Goal: Transaction & Acquisition: Purchase product/service

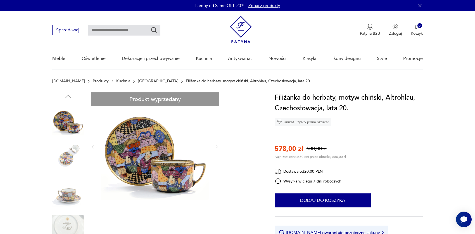
click at [131, 159] on img at bounding box center [155, 146] width 108 height 108
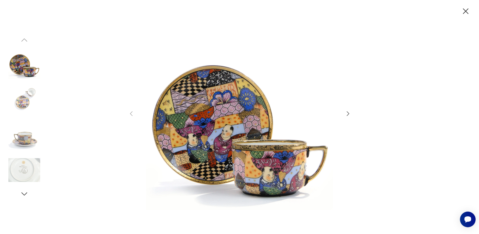
click at [23, 143] on img at bounding box center [24, 134] width 32 height 32
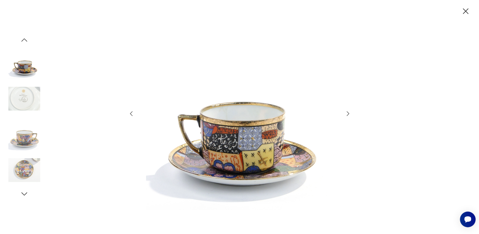
click at [35, 167] on img at bounding box center [24, 170] width 32 height 32
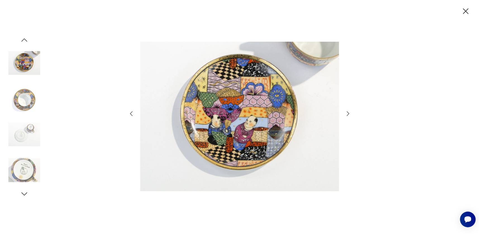
click at [345, 113] on icon "button" at bounding box center [348, 113] width 7 height 7
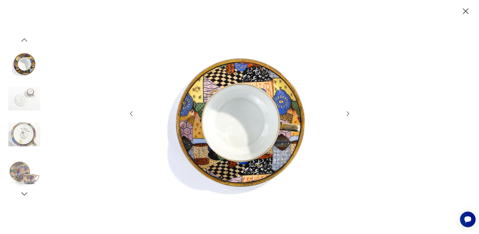
click at [345, 115] on icon "button" at bounding box center [348, 113] width 7 height 7
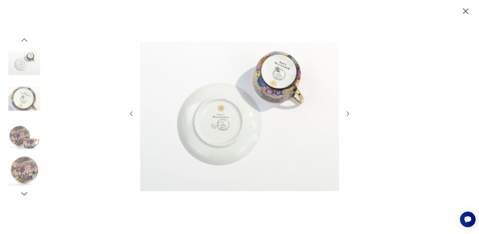
click at [345, 115] on icon "button" at bounding box center [348, 113] width 7 height 7
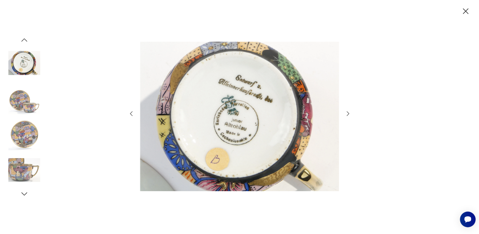
click at [345, 115] on icon "button" at bounding box center [348, 113] width 7 height 7
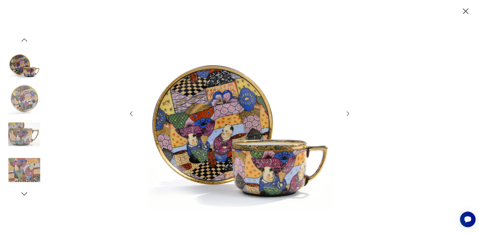
click at [345, 115] on icon "button" at bounding box center [348, 113] width 7 height 7
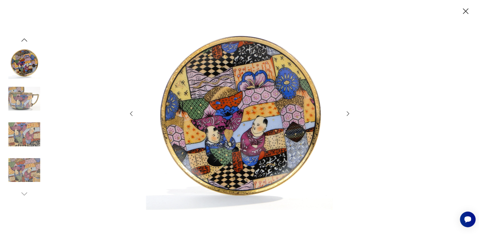
click at [16, 99] on img at bounding box center [24, 99] width 32 height 32
